Goal: Check status: Check status

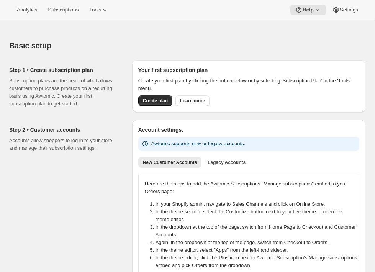
click at [222, 41] on div "Basic setup" at bounding box center [187, 45] width 356 height 11
click at [203, 43] on div "Basic setup" at bounding box center [187, 45] width 356 height 11
click at [52, 14] on button "Subscriptions" at bounding box center [63, 10] width 40 height 11
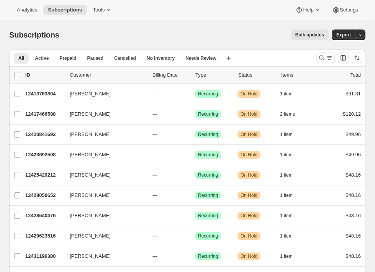
click at [191, 24] on div "Subscriptions. This page is ready Subscriptions Bulk updates More actions Bulk …" at bounding box center [187, 34] width 356 height 29
click at [315, 9] on icon at bounding box center [317, 10] width 8 height 8
click at [311, 25] on span "Setup guide" at bounding box center [305, 26] width 26 height 6
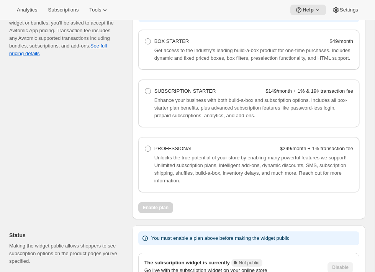
scroll to position [515, 0]
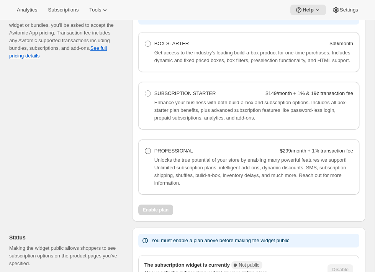
click at [175, 153] on span "PROFESSIONAL" at bounding box center [173, 151] width 39 height 6
click at [145, 148] on Professional "PROFESSIONAL $299/month + 1% transaction fee" at bounding box center [145, 148] width 0 height 0
radio Professional "true"
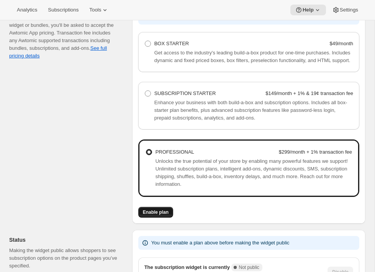
click at [164, 215] on span "Enable plan" at bounding box center [156, 212] width 26 height 6
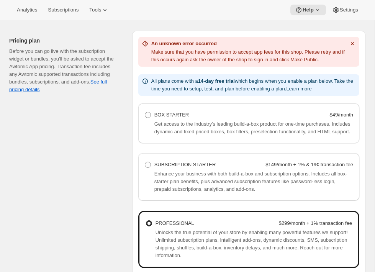
scroll to position [461, 0]
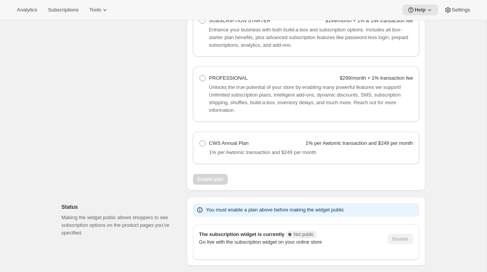
scroll to position [612, 0]
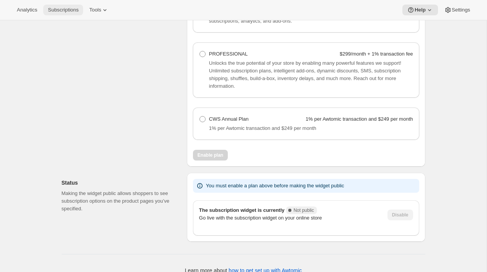
click at [72, 10] on span "Subscriptions" at bounding box center [63, 10] width 31 height 6
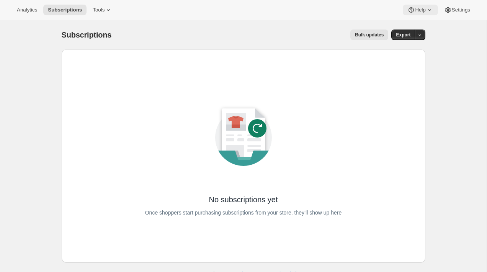
click at [432, 7] on button "Help" at bounding box center [420, 10] width 35 height 11
click at [416, 21] on button "Setup guide" at bounding box center [417, 26] width 31 height 12
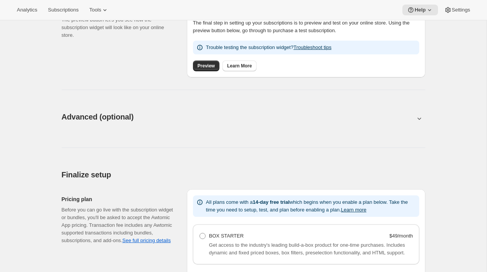
scroll to position [316, 0]
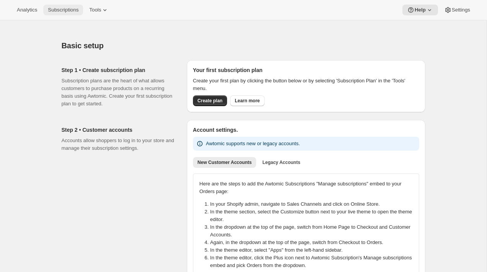
click at [72, 11] on span "Subscriptions" at bounding box center [63, 10] width 31 height 6
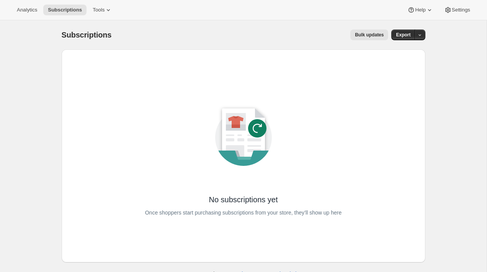
click at [241, 35] on div "Bulk updates" at bounding box center [254, 34] width 267 height 11
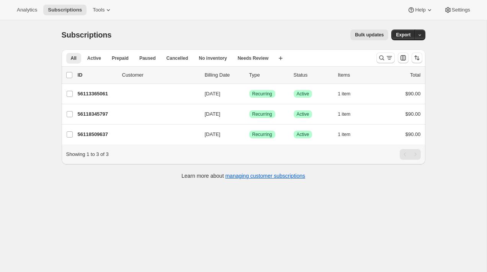
click at [223, 30] on div "Bulk updates" at bounding box center [254, 34] width 267 height 11
click at [180, 30] on div "Bulk updates" at bounding box center [254, 34] width 267 height 11
click at [406, 239] on div "Subscriptions. This page is ready Subscriptions Bulk updates More actions Bulk …" at bounding box center [243, 156] width 486 height 272
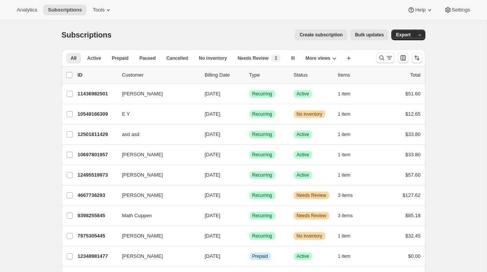
click at [62, 79] on div "list header ID Customer Billing Date Type Status Items Total" at bounding box center [244, 75] width 364 height 17
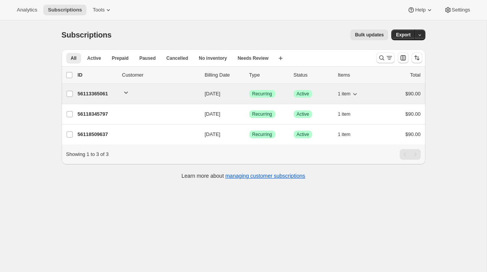
click at [85, 93] on p "56113365061" at bounding box center [97, 94] width 38 height 8
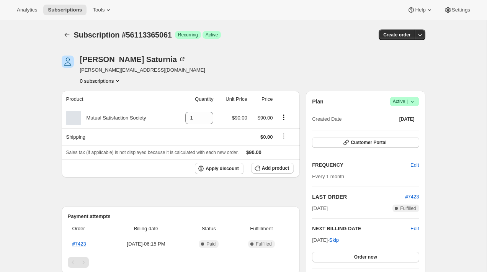
click at [36, 93] on div "Subscription #56113365061. This page is ready Subscription #56113365061 Success…" at bounding box center [243, 251] width 486 height 462
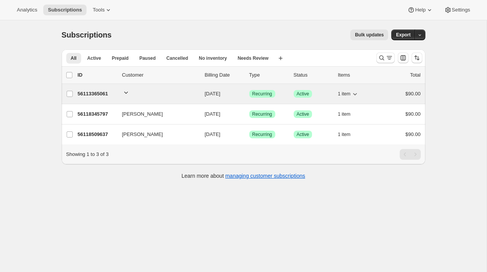
click at [97, 92] on p "56113365061" at bounding box center [97, 94] width 38 height 8
